Goal: Transaction & Acquisition: Purchase product/service

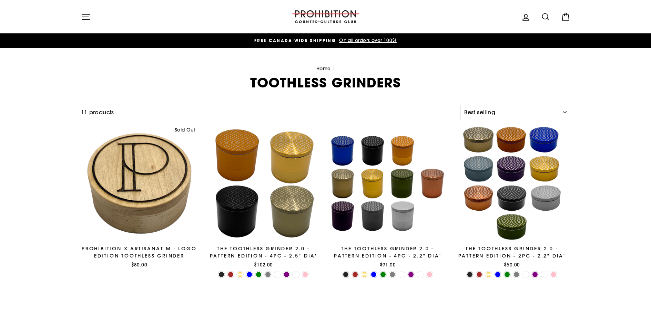
select select "best-selling"
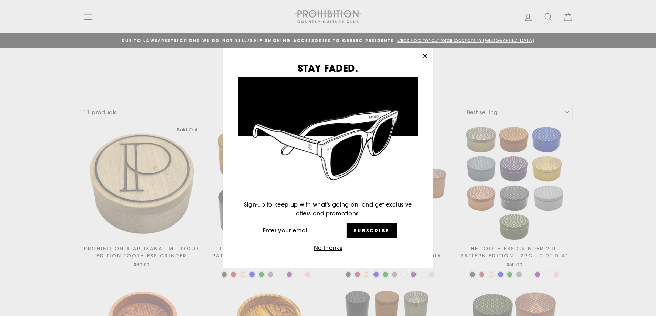
click at [425, 55] on icon "button" at bounding box center [425, 56] width 10 height 10
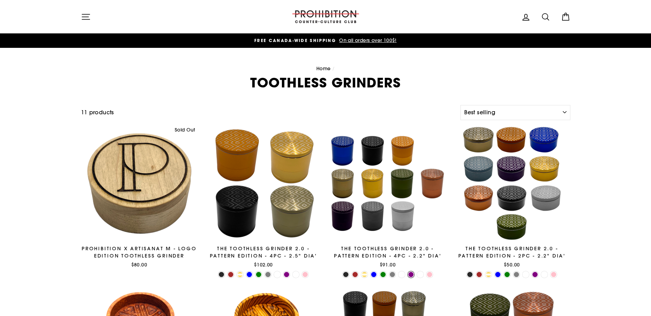
click at [411, 276] on link at bounding box center [411, 275] width 7 height 7
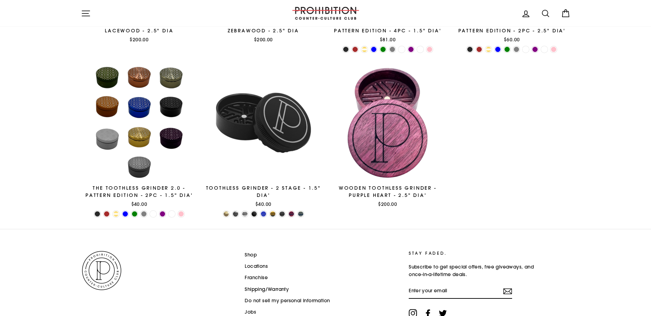
scroll to position [429, 0]
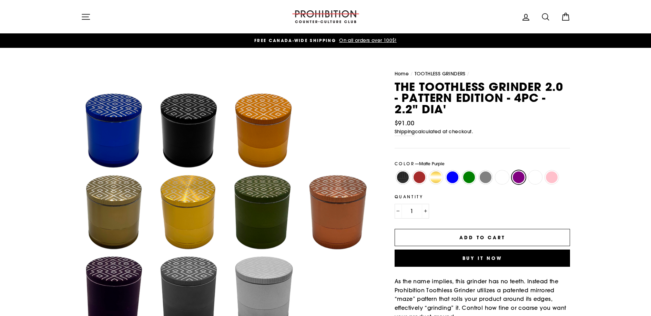
click at [516, 174] on label "Matte Purple" at bounding box center [519, 178] width 14 height 14
click at [511, 171] on input "Matte Purple" at bounding box center [510, 171] width 0 height 0
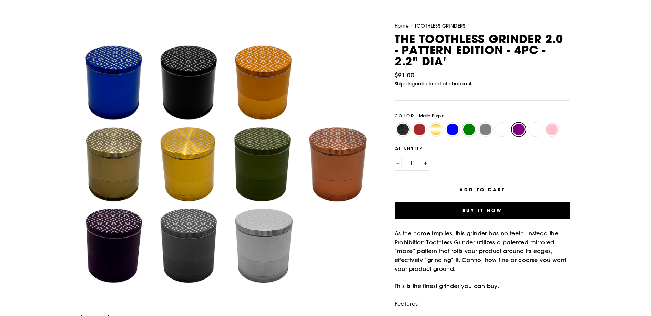
scroll to position [106, 0]
